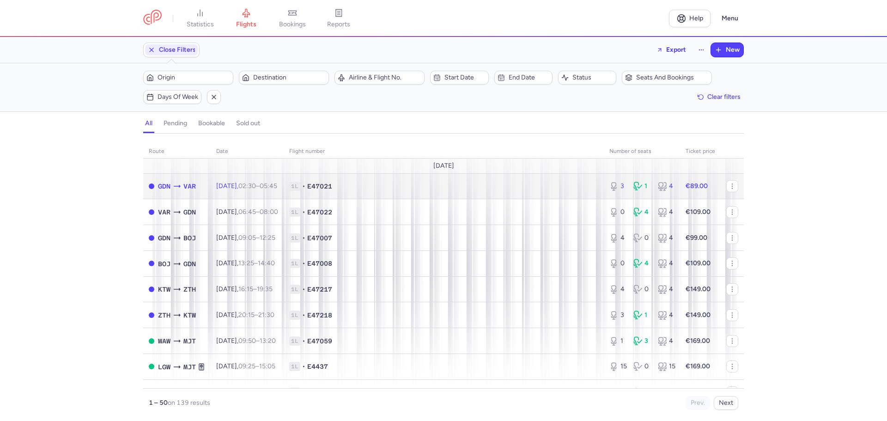
click at [634, 186] on icon at bounding box center [636, 184] width 4 height 5
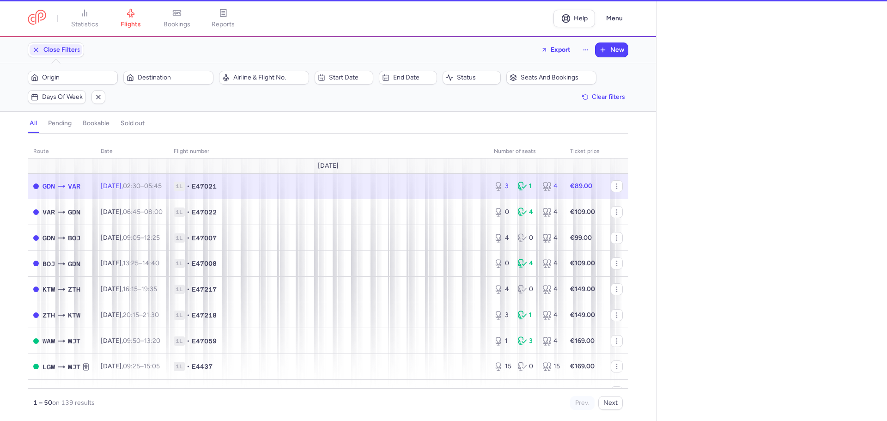
select select "days"
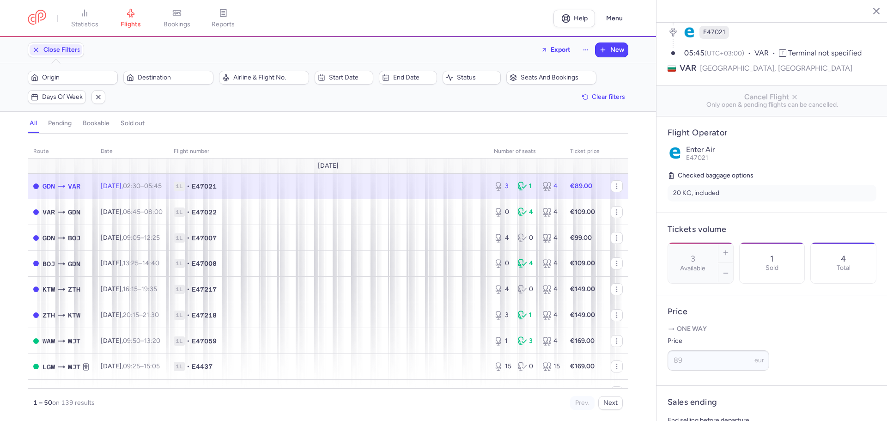
scroll to position [231, 0]
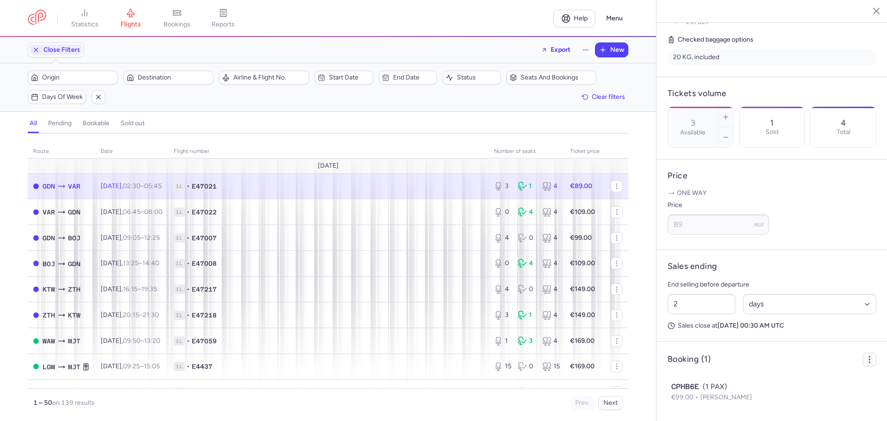
click at [864, 364] on icon "button" at bounding box center [868, 359] width 9 height 9
click at [809, 388] on span "Export PNL" at bounding box center [828, 390] width 69 height 9
click at [799, 389] on span "Export PNL" at bounding box center [828, 390] width 69 height 9
click at [802, 381] on span "Export PNL" at bounding box center [828, 380] width 69 height 9
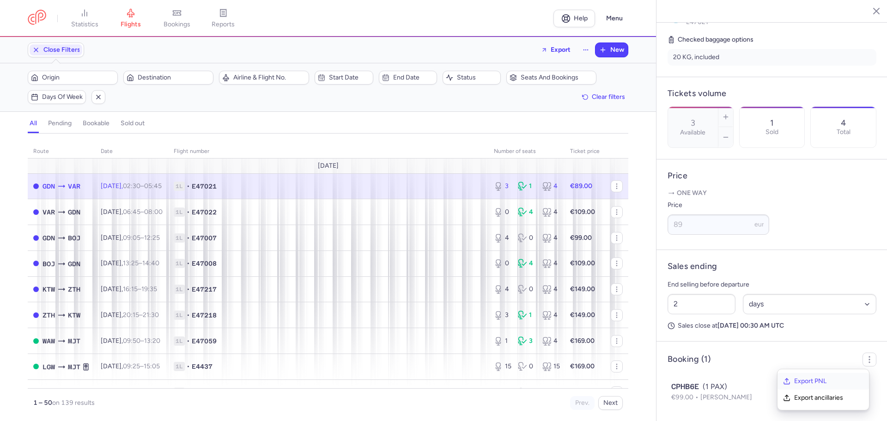
click at [799, 381] on span "Export PNL" at bounding box center [828, 380] width 69 height 9
click at [864, 356] on icon "button" at bounding box center [868, 359] width 9 height 9
click at [869, 356] on circle "button" at bounding box center [869, 356] width 1 height 1
click at [799, 377] on span "Export PNL" at bounding box center [828, 380] width 69 height 9
click at [804, 382] on span "Export PNL" at bounding box center [828, 380] width 69 height 9
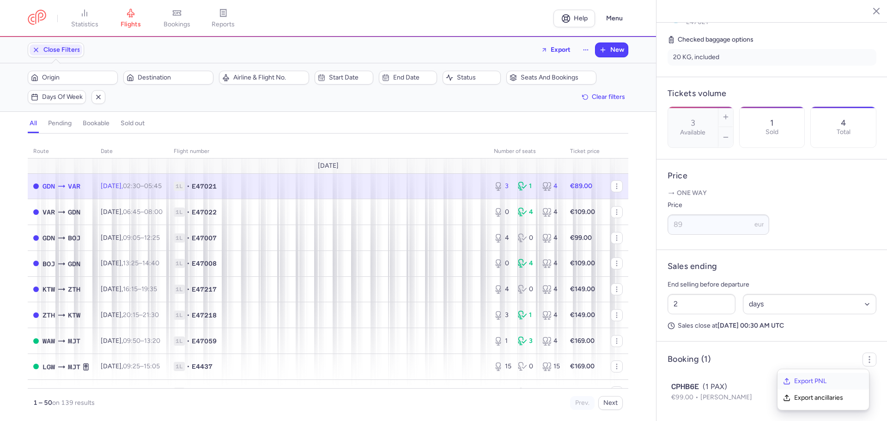
click at [804, 382] on span "Export PNL" at bounding box center [828, 380] width 69 height 9
click at [750, 358] on header "Booking (1) Export PNL Export ancillaries" at bounding box center [771, 359] width 209 height 14
click at [701, 362] on h4 "Booking (1)" at bounding box center [688, 359] width 43 height 11
click at [703, 361] on h4 "Booking (1)" at bounding box center [688, 359] width 43 height 11
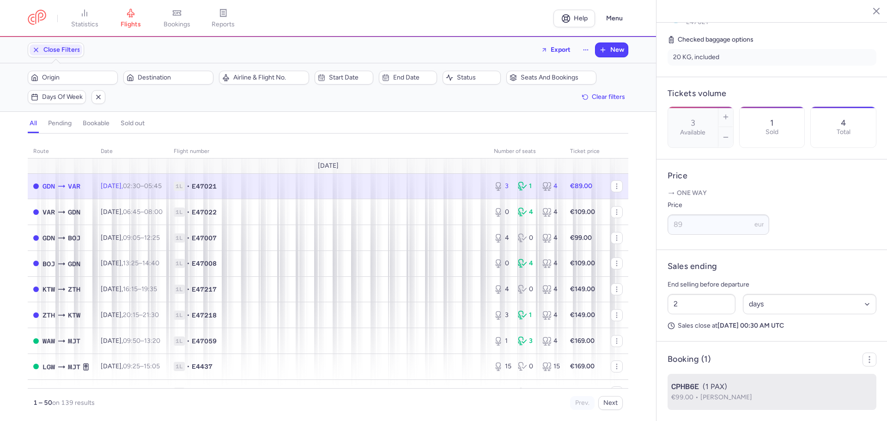
click at [711, 388] on div "CPHB6E (1 PAX)" at bounding box center [771, 386] width 201 height 11
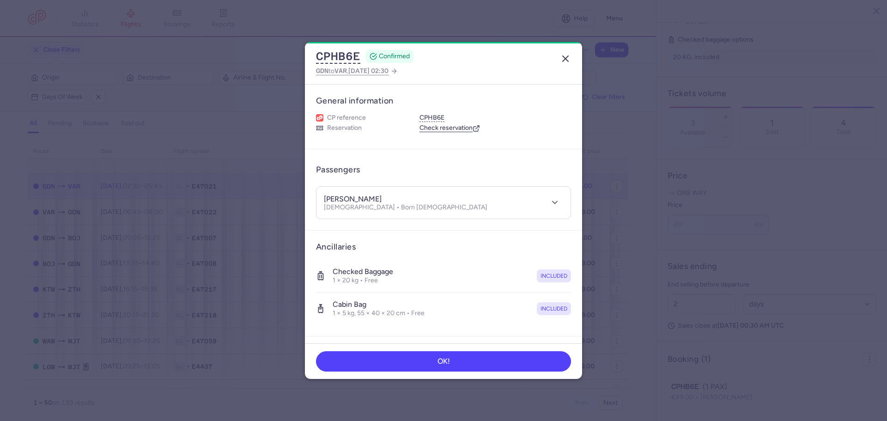
click at [564, 58] on line "button" at bounding box center [565, 59] width 6 height 6
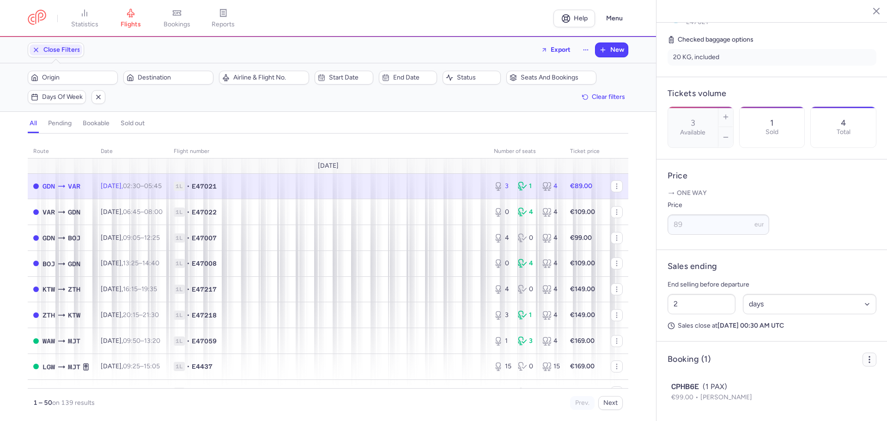
click at [864, 359] on icon "button" at bounding box center [868, 359] width 9 height 9
click at [808, 379] on span "Export PNL" at bounding box center [828, 380] width 69 height 9
drag, startPoint x: 808, startPoint y: 379, endPoint x: 846, endPoint y: 355, distance: 44.6
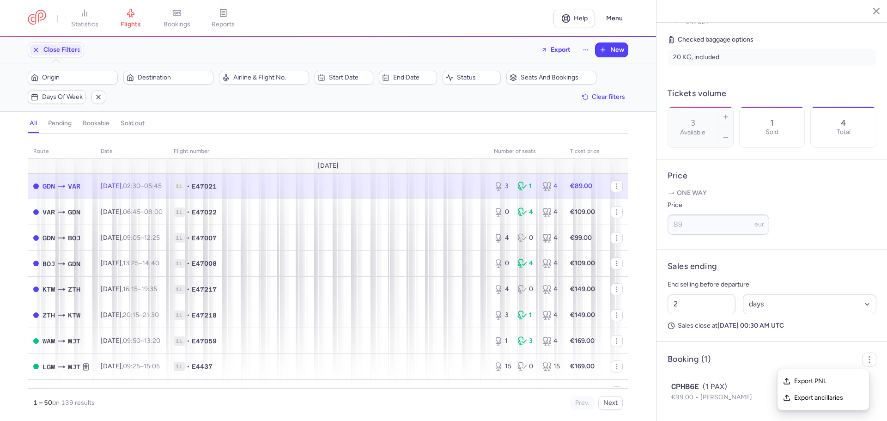
click at [846, 355] on header "Booking (1) Export PNL Export ancillaries" at bounding box center [771, 359] width 209 height 14
click at [862, 360] on button "button" at bounding box center [869, 359] width 14 height 14
click at [816, 380] on span "Export PNL" at bounding box center [828, 380] width 69 height 9
click at [696, 387] on span "CPHB6E" at bounding box center [685, 386] width 28 height 11
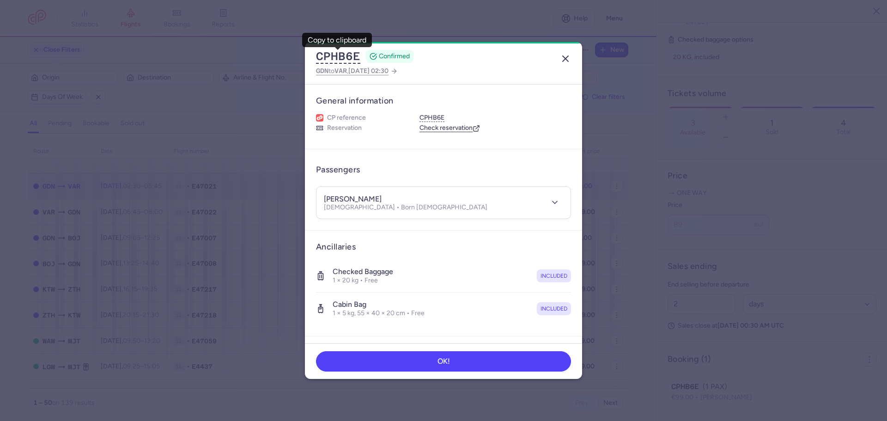
click at [571, 55] on button "button" at bounding box center [565, 58] width 15 height 15
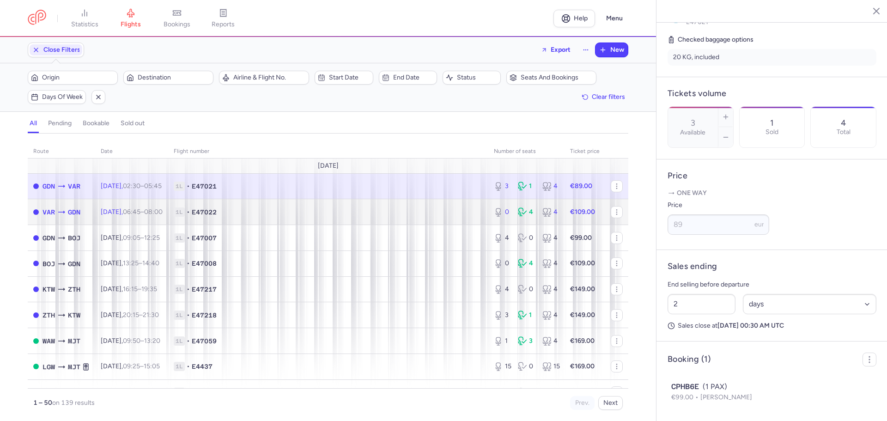
click at [518, 212] on icon at bounding box center [522, 211] width 9 height 9
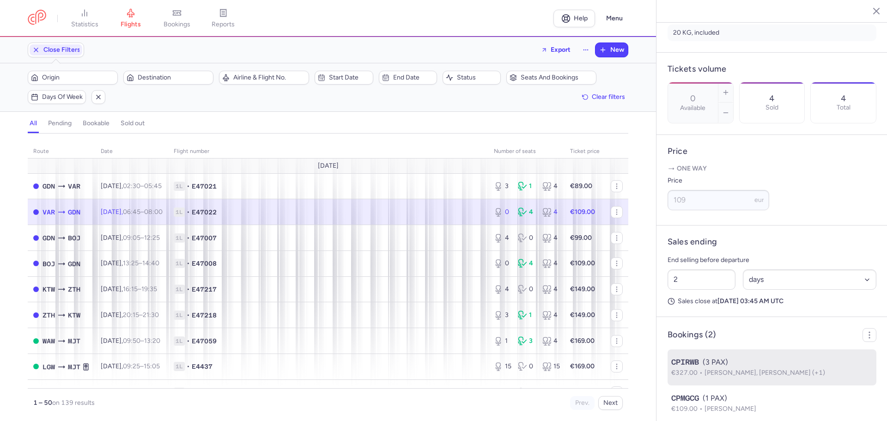
scroll to position [276, 0]
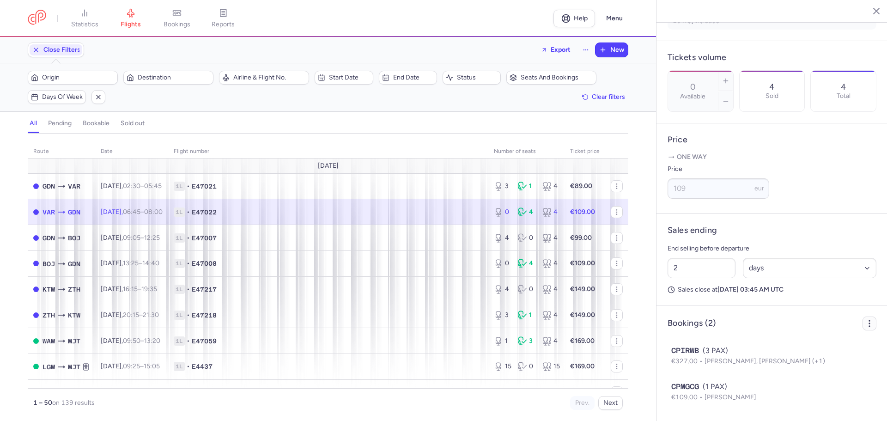
click at [864, 324] on icon "button" at bounding box center [868, 323] width 9 height 9
click at [813, 344] on span "Export PNL" at bounding box center [828, 344] width 69 height 9
click at [810, 344] on span "Export PNL" at bounding box center [828, 344] width 69 height 9
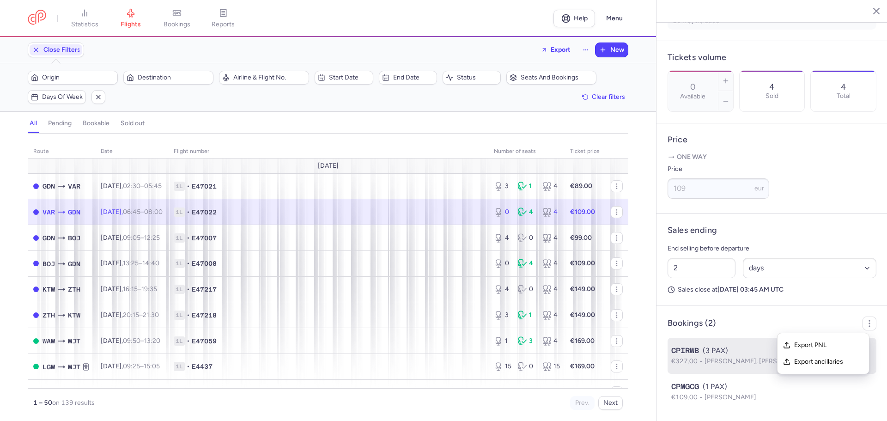
click at [695, 349] on span "CPIRWB" at bounding box center [685, 350] width 28 height 11
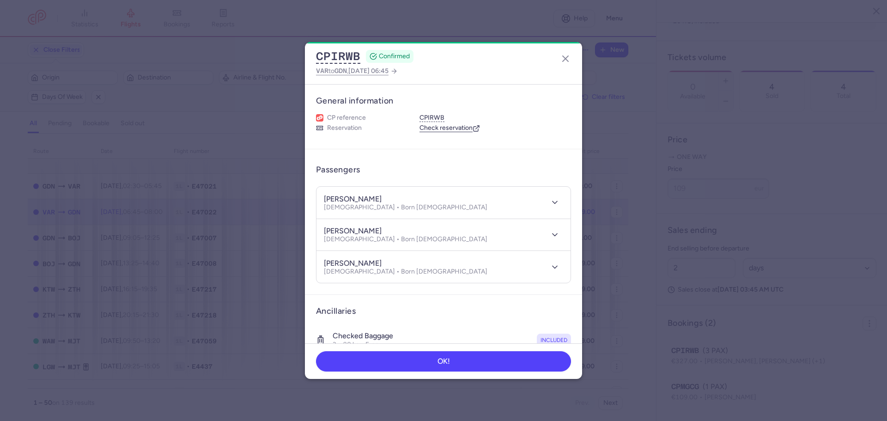
drag, startPoint x: 471, startPoint y: 52, endPoint x: 650, endPoint y: 53, distance: 178.3
click at [707, 55] on dialog "CPIRWB CONFIRMED VAR to GDN , [DATE] 06:45 General information CP reference CPI…" at bounding box center [443, 210] width 857 height 337
drag, startPoint x: 508, startPoint y: 57, endPoint x: 555, endPoint y: 68, distance: 47.9
click at [555, 68] on div "CPIRWB CONFIRMED VAR to GDN , [DATE] 06:45" at bounding box center [443, 63] width 277 height 42
drag, startPoint x: 393, startPoint y: 198, endPoint x: 323, endPoint y: 204, distance: 69.9
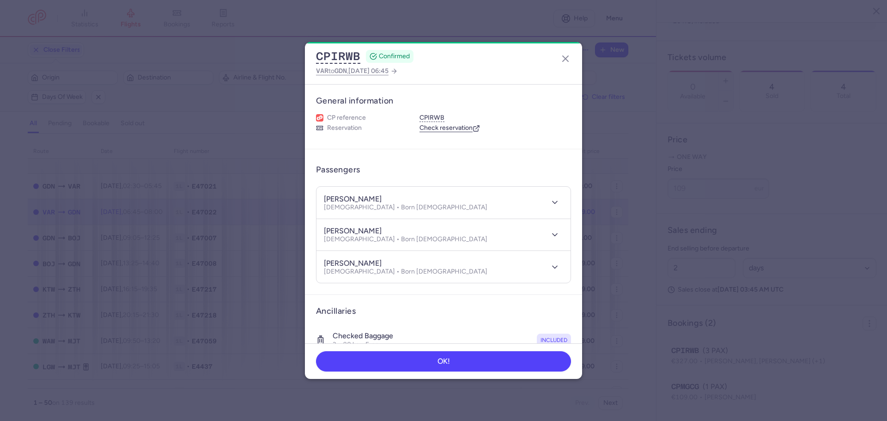
click at [323, 204] on header "[PERSON_NAME] [DEMOGRAPHIC_DATA] • Born [DEMOGRAPHIC_DATA]" at bounding box center [443, 203] width 254 height 32
click at [387, 204] on p "[DEMOGRAPHIC_DATA] • Born [DEMOGRAPHIC_DATA]" at bounding box center [405, 207] width 163 height 7
drag, startPoint x: 396, startPoint y: 197, endPoint x: 379, endPoint y: 205, distance: 18.8
click at [358, 200] on div "[PERSON_NAME]" at bounding box center [405, 199] width 163 height 10
copy h4 "HAMOUN"
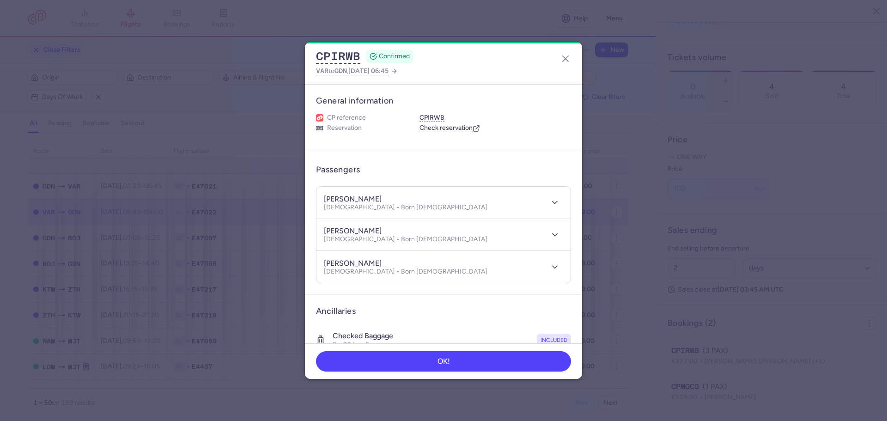
click at [399, 204] on p "[DEMOGRAPHIC_DATA] • Born [DEMOGRAPHIC_DATA]" at bounding box center [405, 207] width 163 height 7
drag, startPoint x: 396, startPoint y: 200, endPoint x: 354, endPoint y: 201, distance: 42.0
click at [354, 201] on div "[PERSON_NAME]" at bounding box center [405, 199] width 163 height 10
copy h4 "[PERSON_NAME]"
click at [565, 55] on icon "button" at bounding box center [565, 58] width 11 height 11
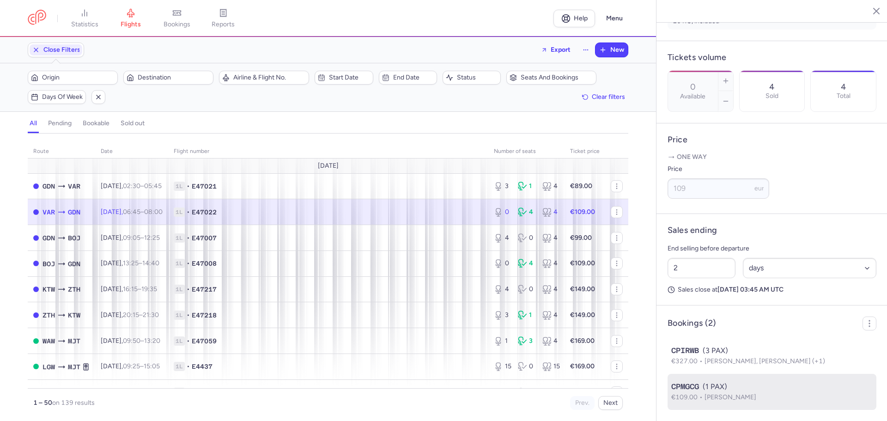
click at [694, 392] on p "€109.00 [PERSON_NAME]" at bounding box center [771, 397] width 201 height 10
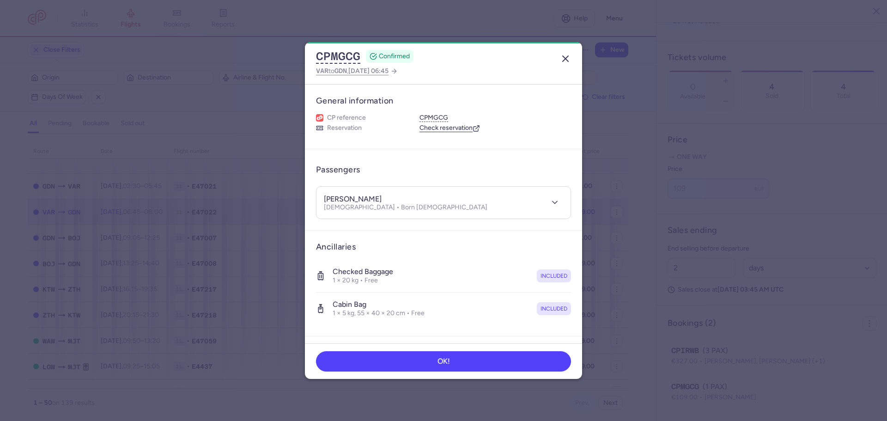
click at [559, 54] on button "button" at bounding box center [565, 58] width 15 height 15
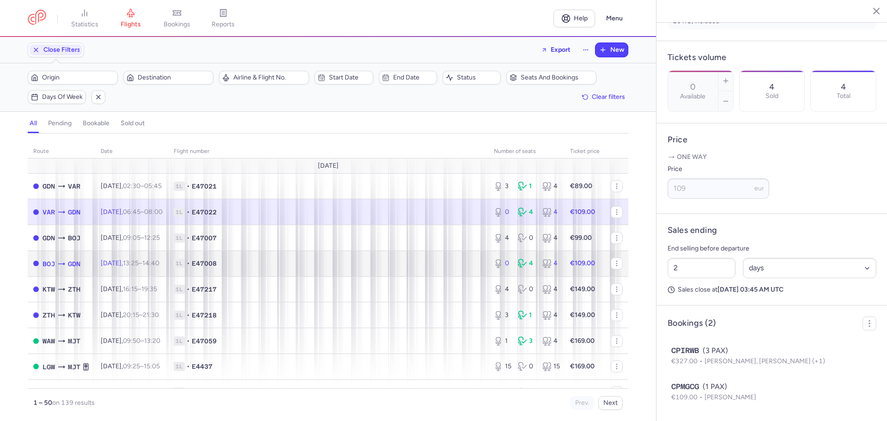
click at [518, 263] on icon at bounding box center [522, 263] width 9 height 9
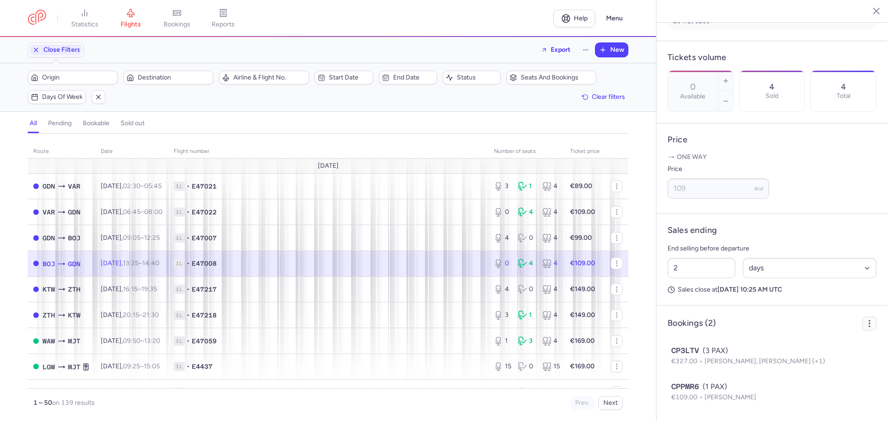
click at [862, 324] on button "button" at bounding box center [869, 323] width 14 height 14
click at [809, 344] on span "Export PNL" at bounding box center [828, 344] width 69 height 9
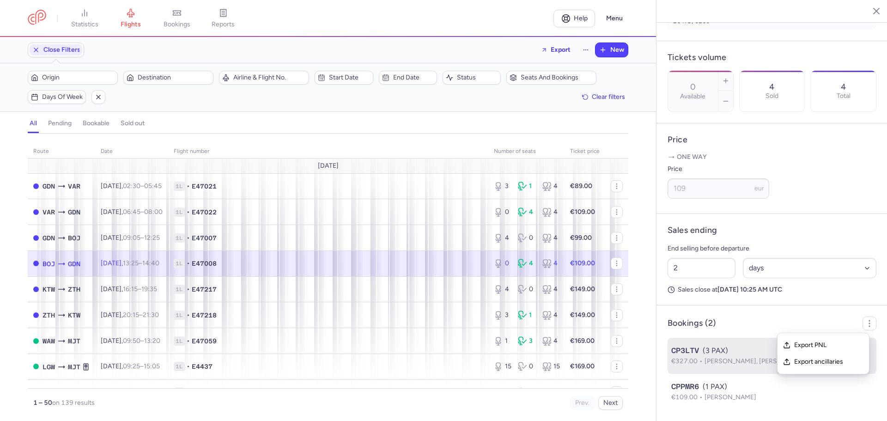
click at [692, 352] on span "CP3LTV" at bounding box center [685, 350] width 28 height 11
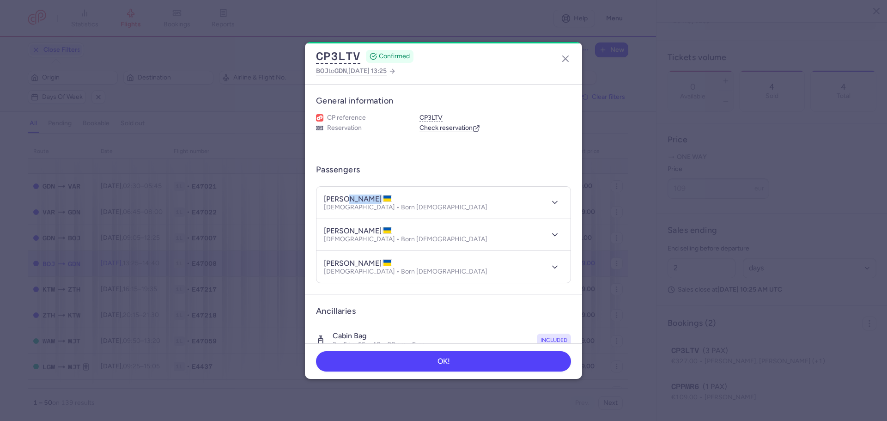
drag, startPoint x: 382, startPoint y: 199, endPoint x: 347, endPoint y: 197, distance: 35.2
click at [347, 197] on h4 "[PERSON_NAME]" at bounding box center [358, 198] width 68 height 9
copy h4 "[PERSON_NAME]"
click at [568, 59] on icon "button" at bounding box center [565, 58] width 11 height 11
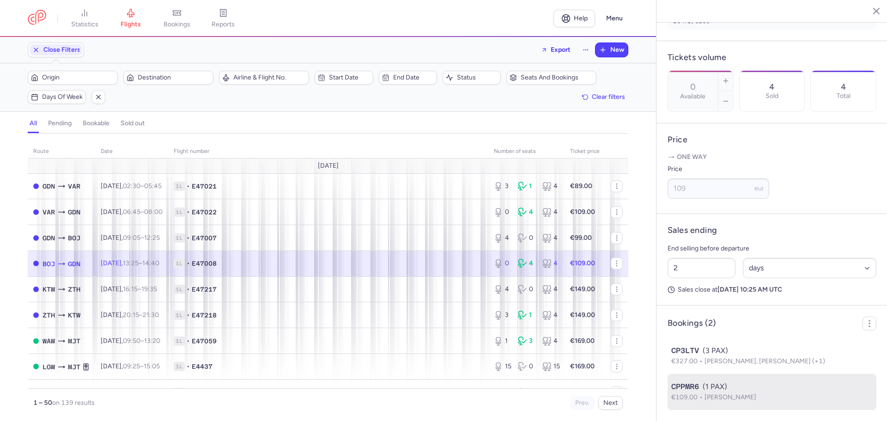
click at [685, 386] on span "CPPMR6" at bounding box center [685, 386] width 28 height 11
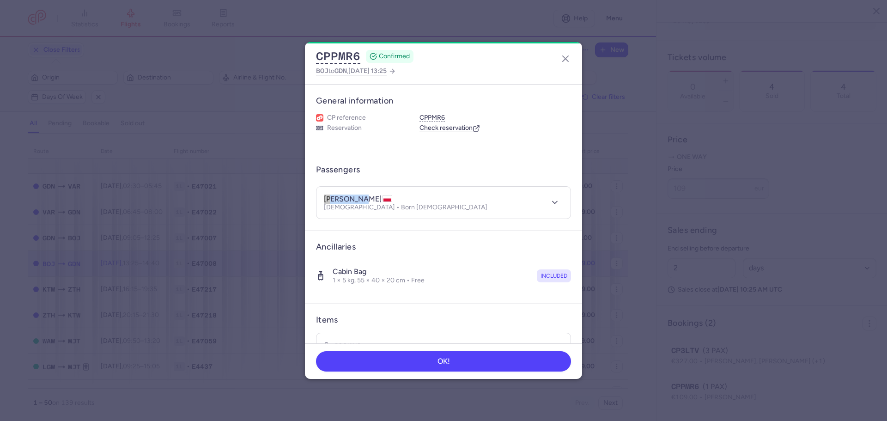
drag, startPoint x: 356, startPoint y: 199, endPoint x: 325, endPoint y: 200, distance: 30.5
click at [325, 200] on h4 "[PERSON_NAME]" at bounding box center [358, 198] width 68 height 9
copy h4 "valiantsin"
drag, startPoint x: 387, startPoint y: 196, endPoint x: 358, endPoint y: 199, distance: 28.7
click at [358, 199] on h4 "[PERSON_NAME]" at bounding box center [358, 198] width 68 height 9
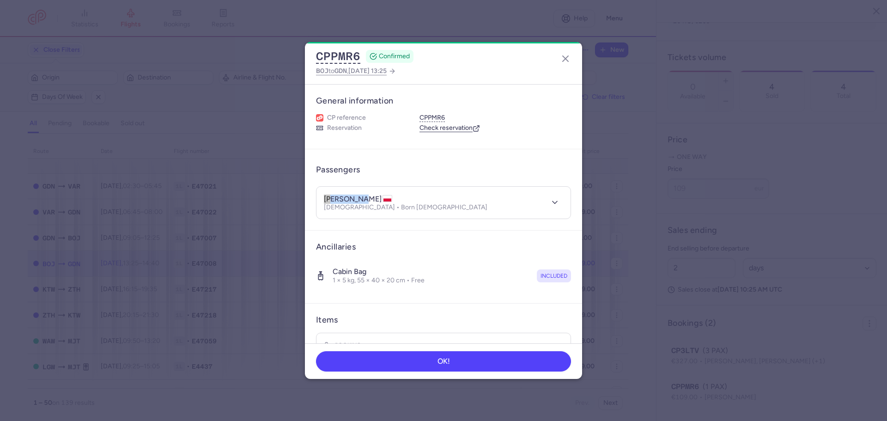
copy h4 "KAPUZA"
click at [565, 57] on icon "button" at bounding box center [565, 58] width 11 height 11
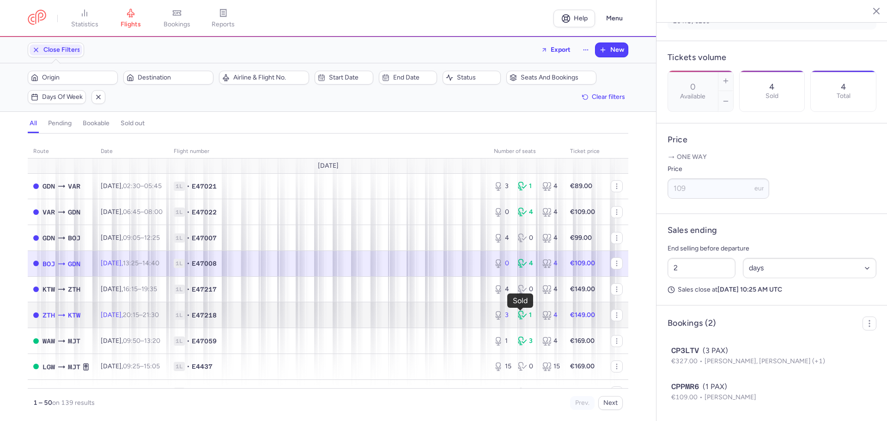
click at [519, 313] on icon at bounding box center [521, 313] width 4 height 5
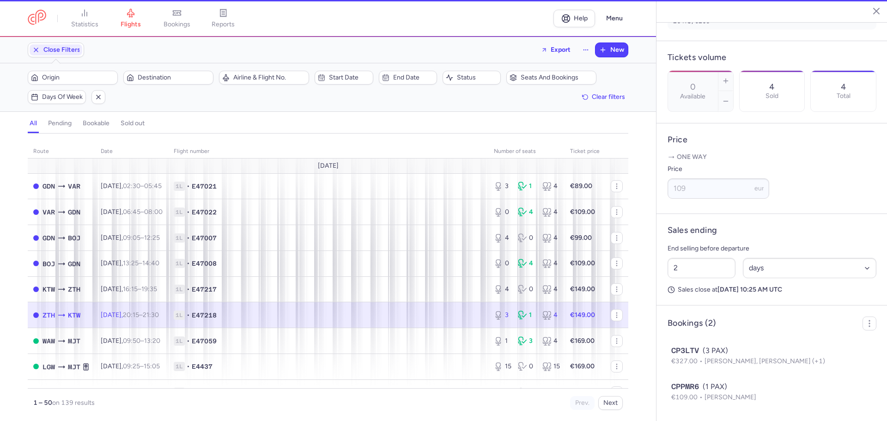
type input "3"
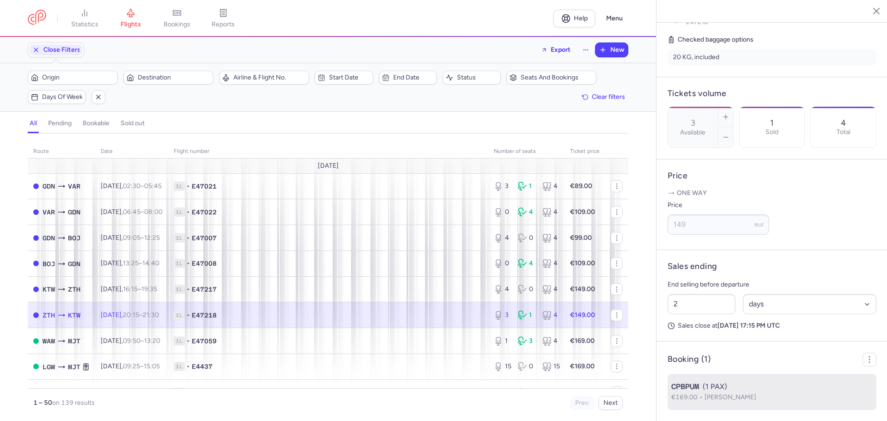
click at [695, 387] on span "CPBPUM" at bounding box center [685, 386] width 28 height 11
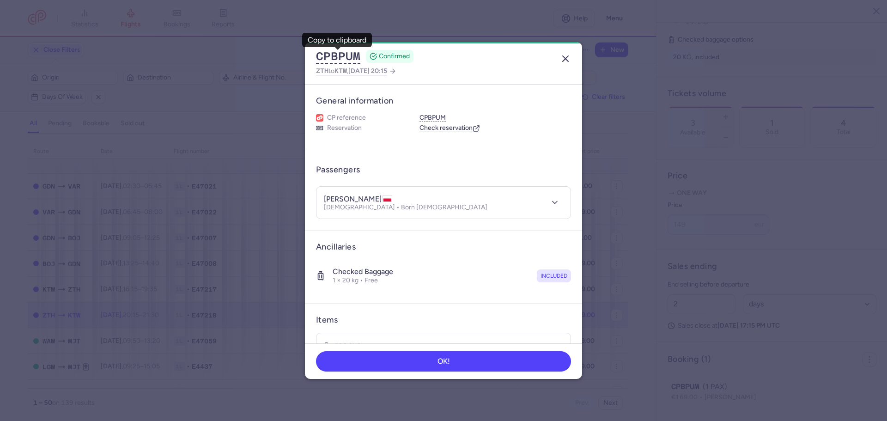
click at [567, 63] on icon "button" at bounding box center [565, 58] width 11 height 11
